Goal: Task Accomplishment & Management: Use online tool/utility

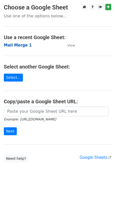
click at [19, 46] on strong "Mail Merge 1" at bounding box center [18, 45] width 28 height 5
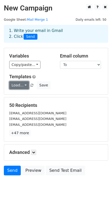
click at [26, 84] on link "Load..." at bounding box center [19, 85] width 20 height 8
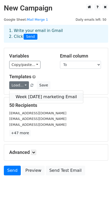
click at [28, 96] on link "Week [DATE] marketing Email" at bounding box center [45, 97] width 73 height 8
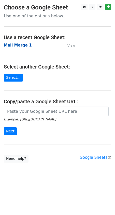
click at [16, 44] on strong "Mail Merge 1" at bounding box center [18, 45] width 28 height 5
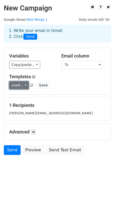
click at [23, 86] on link "Load..." at bounding box center [19, 85] width 20 height 8
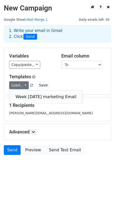
click at [23, 99] on link "Week [DATE] marketing Email" at bounding box center [45, 97] width 73 height 8
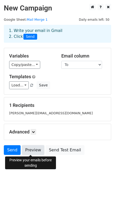
click at [32, 152] on link "Preview" at bounding box center [33, 150] width 22 height 10
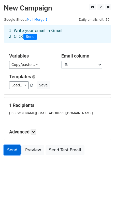
click at [12, 146] on link "Send" at bounding box center [12, 150] width 17 height 10
